Goal: Find specific page/section

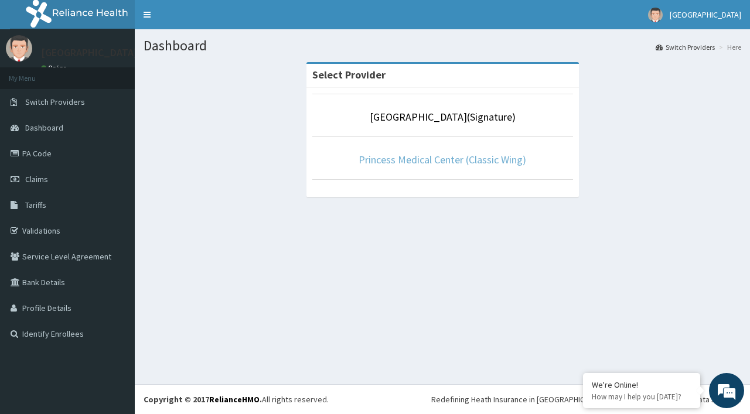
click at [470, 162] on link "Princess Medical Center (Classic Wing)" at bounding box center [442, 159] width 168 height 13
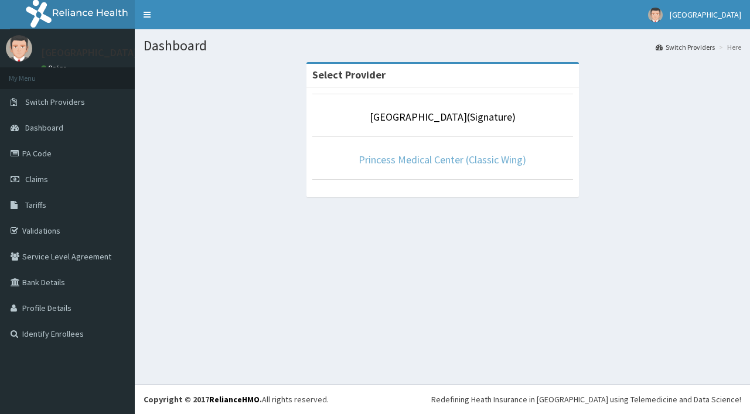
click at [441, 162] on link "Princess Medical Center (Classic Wing)" at bounding box center [442, 159] width 168 height 13
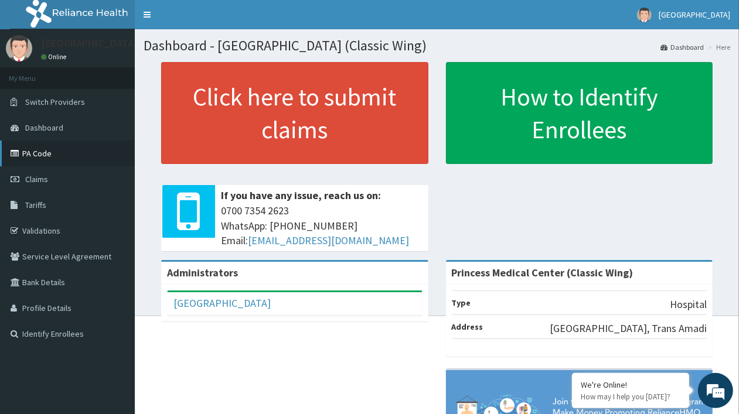
click at [39, 158] on link "PA Code" at bounding box center [67, 154] width 135 height 26
